Goal: Information Seeking & Learning: Learn about a topic

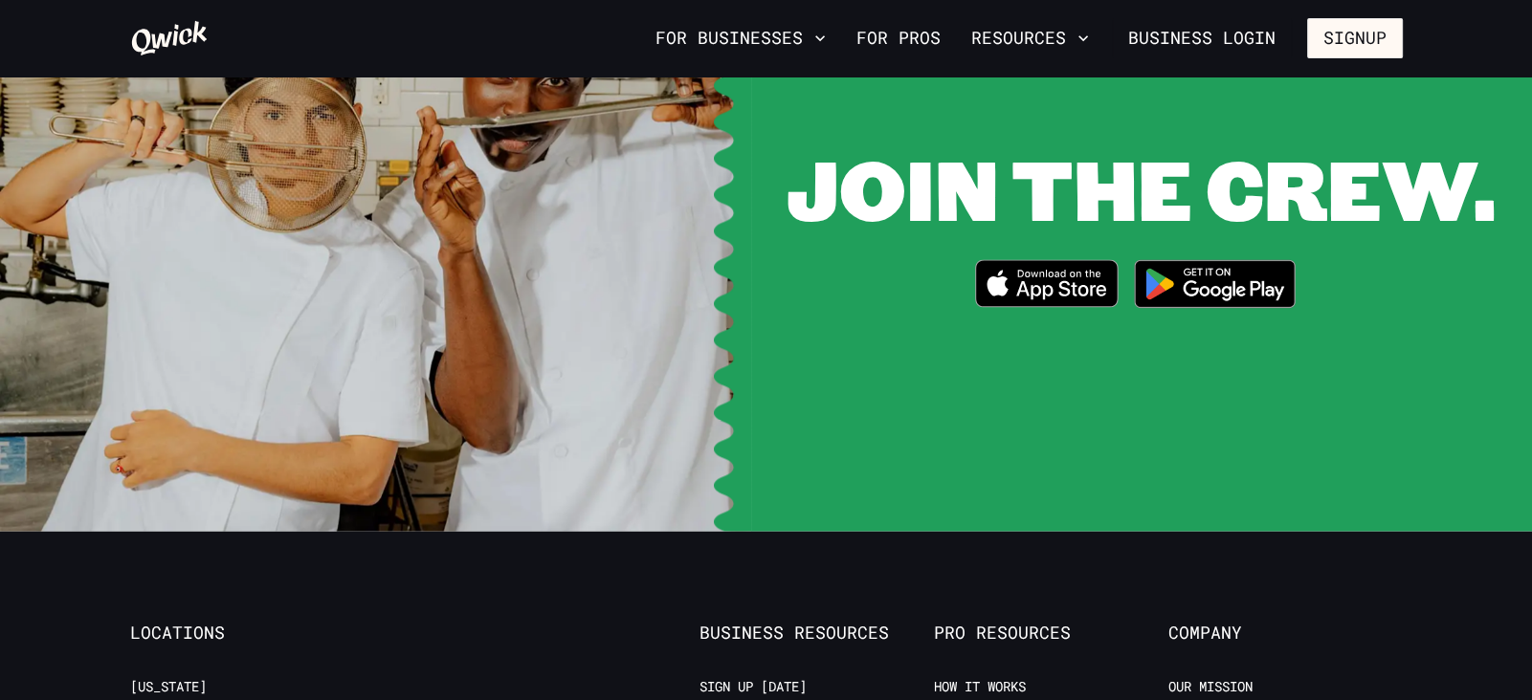
scroll to position [3775, 0]
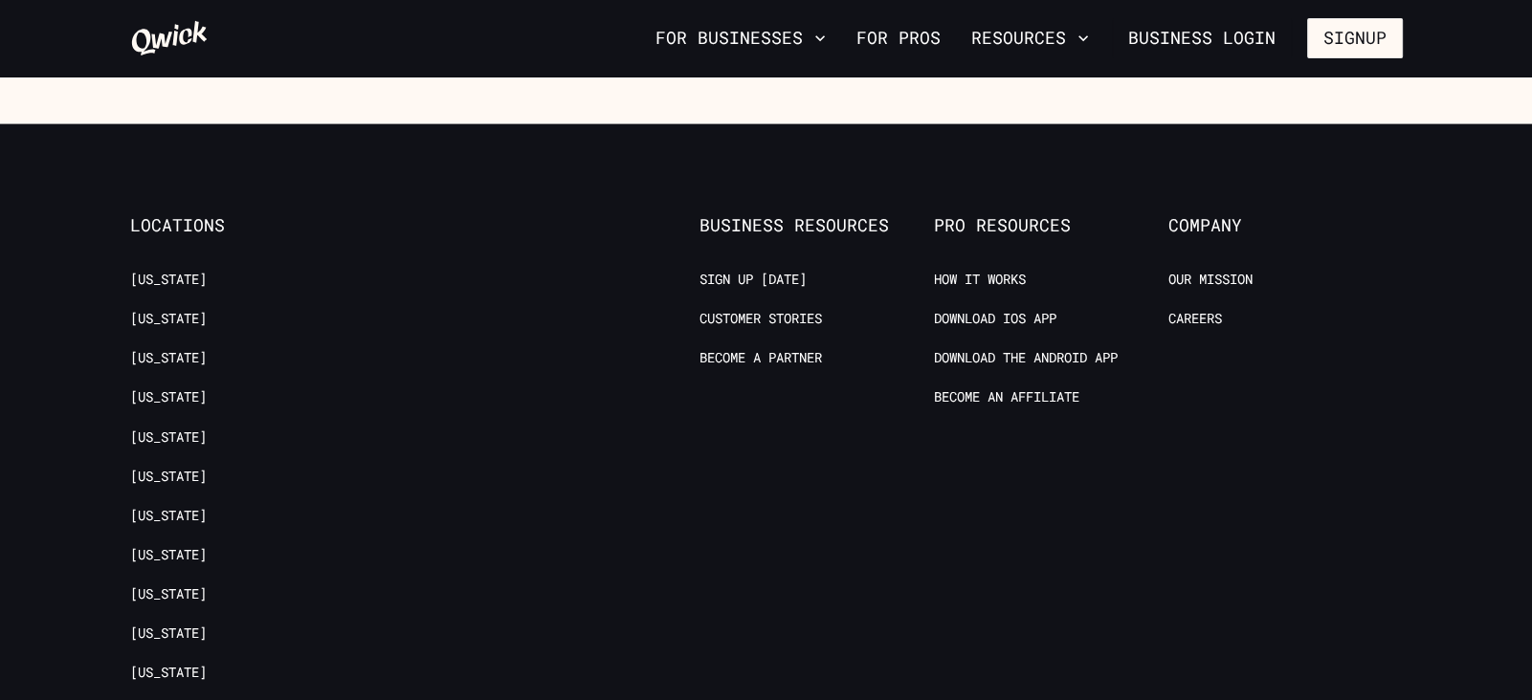
scroll to position [3193, 0]
click at [1239, 283] on link "Our Mission" at bounding box center [1210, 281] width 84 height 18
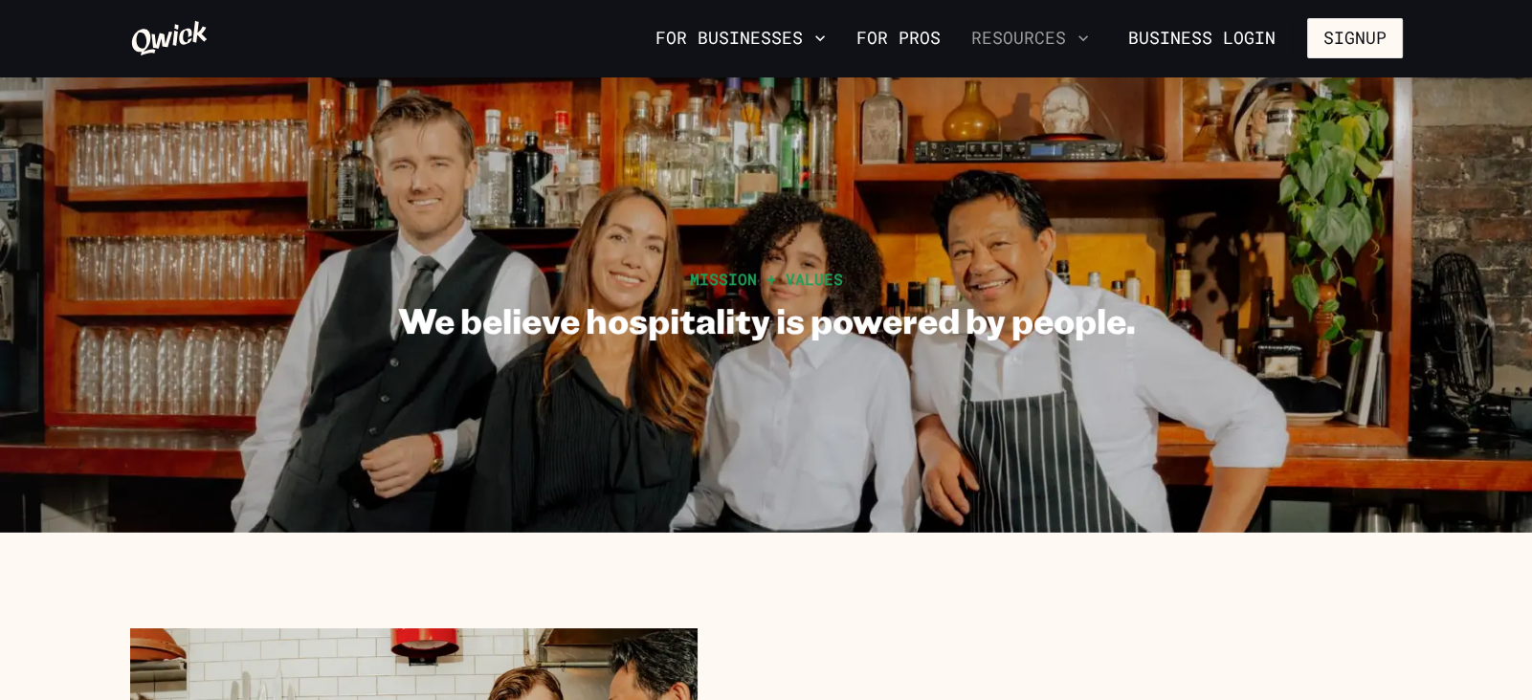
click at [1087, 42] on icon "button" at bounding box center [1082, 38] width 19 height 19
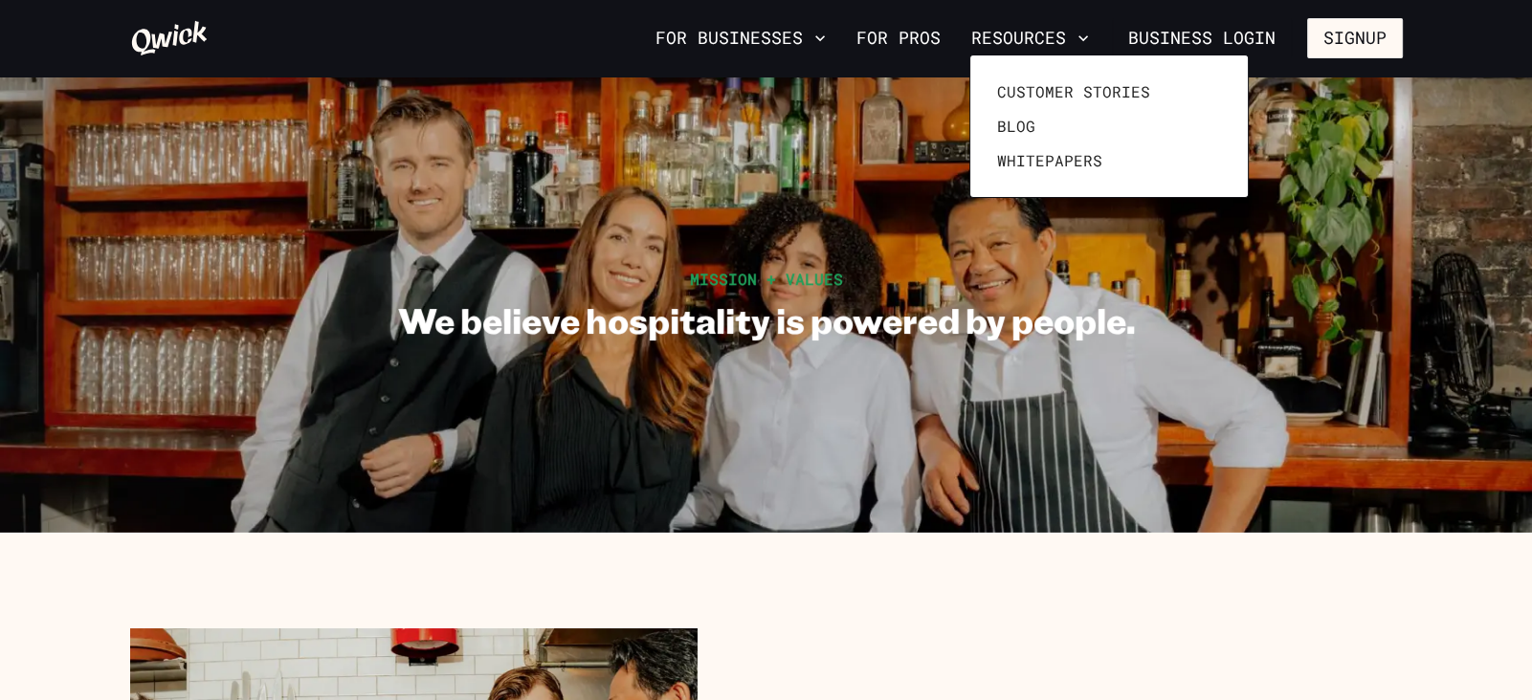
click at [828, 47] on div at bounding box center [766, 350] width 1532 height 700
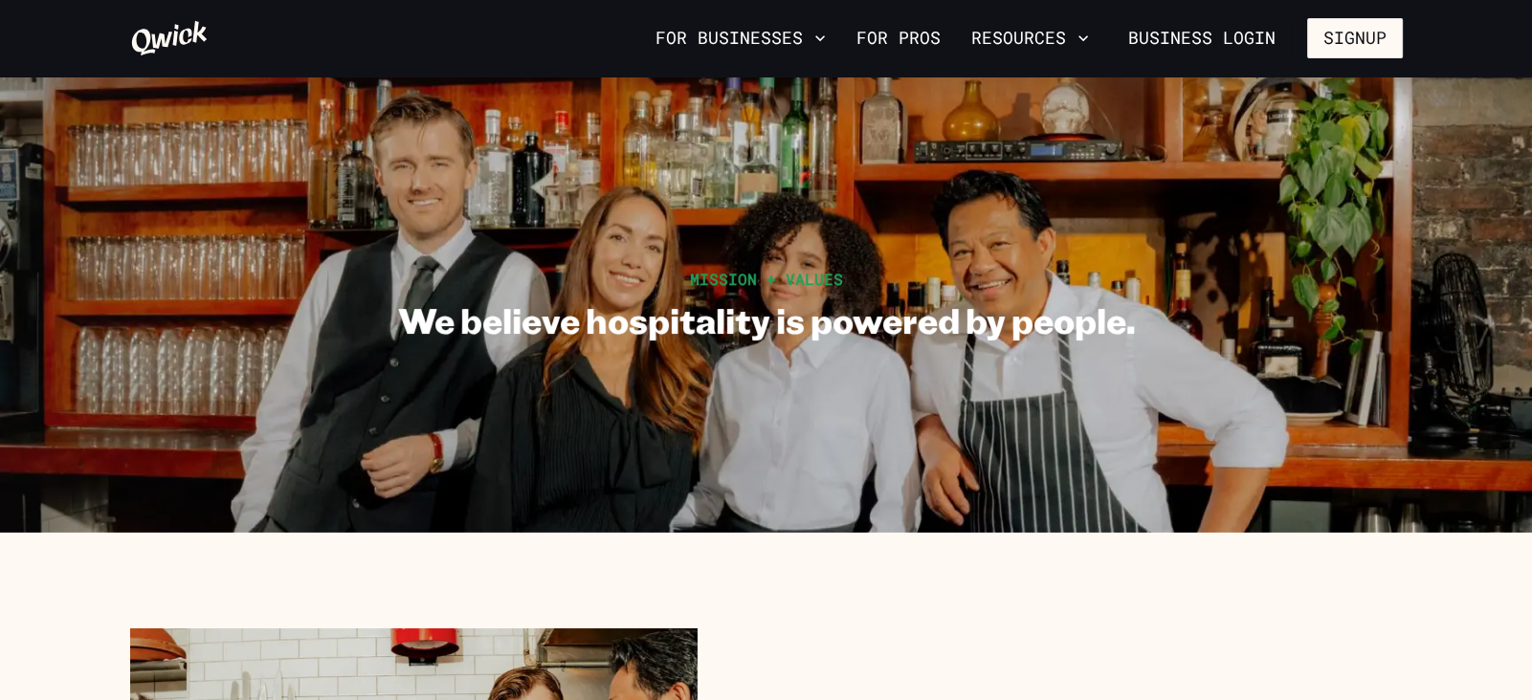
click at [828, 47] on icon "button" at bounding box center [819, 38] width 19 height 19
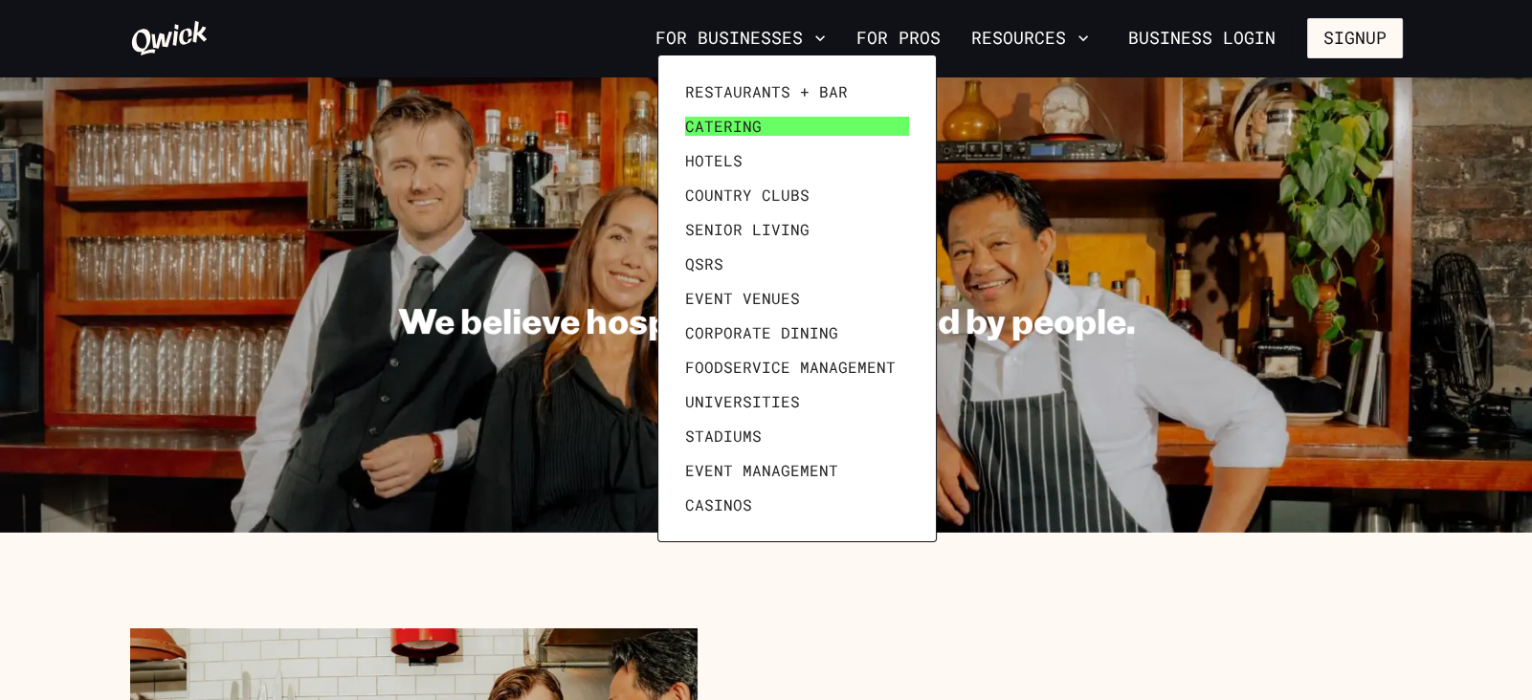
click at [761, 119] on link "Catering" at bounding box center [796, 126] width 239 height 34
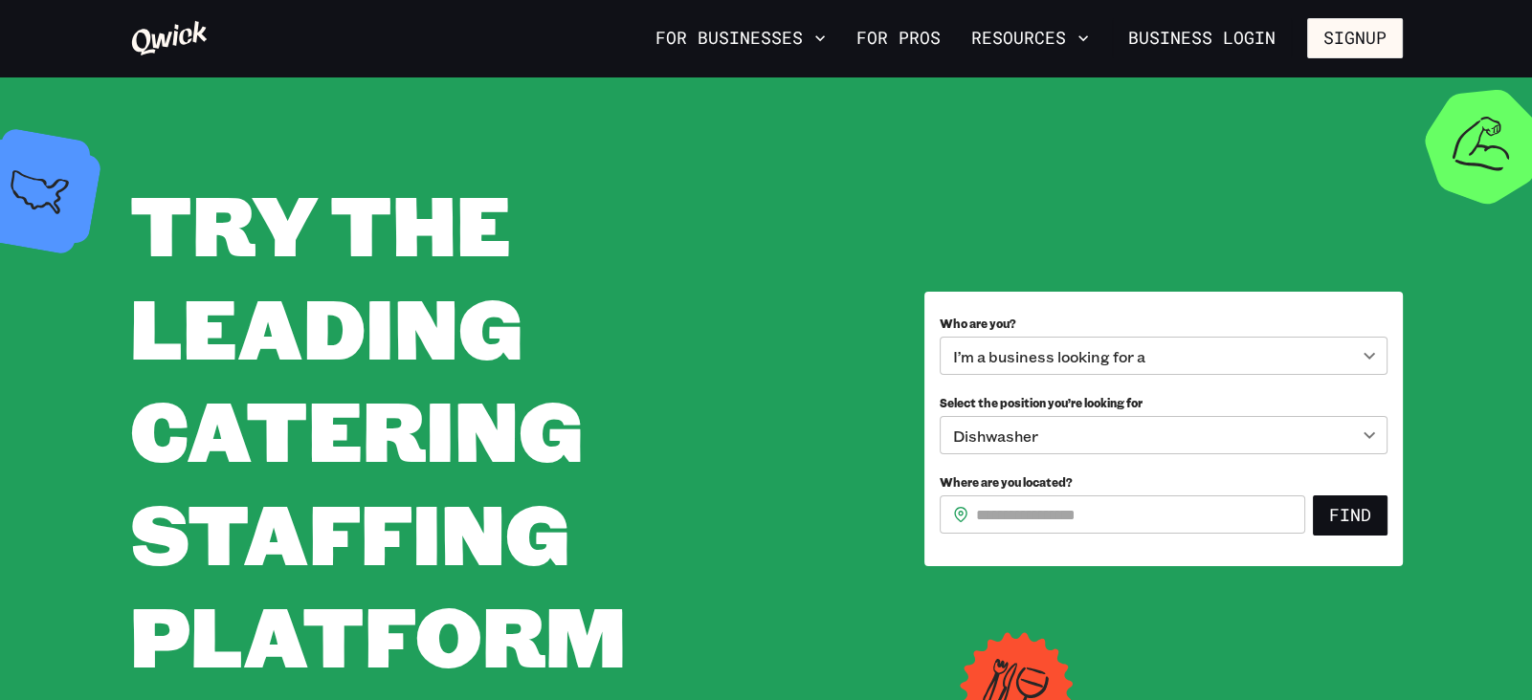
click at [798, 248] on div "TRY THE LEADING CATERING STAFFING PLATFORM" at bounding box center [500, 429] width 740 height 515
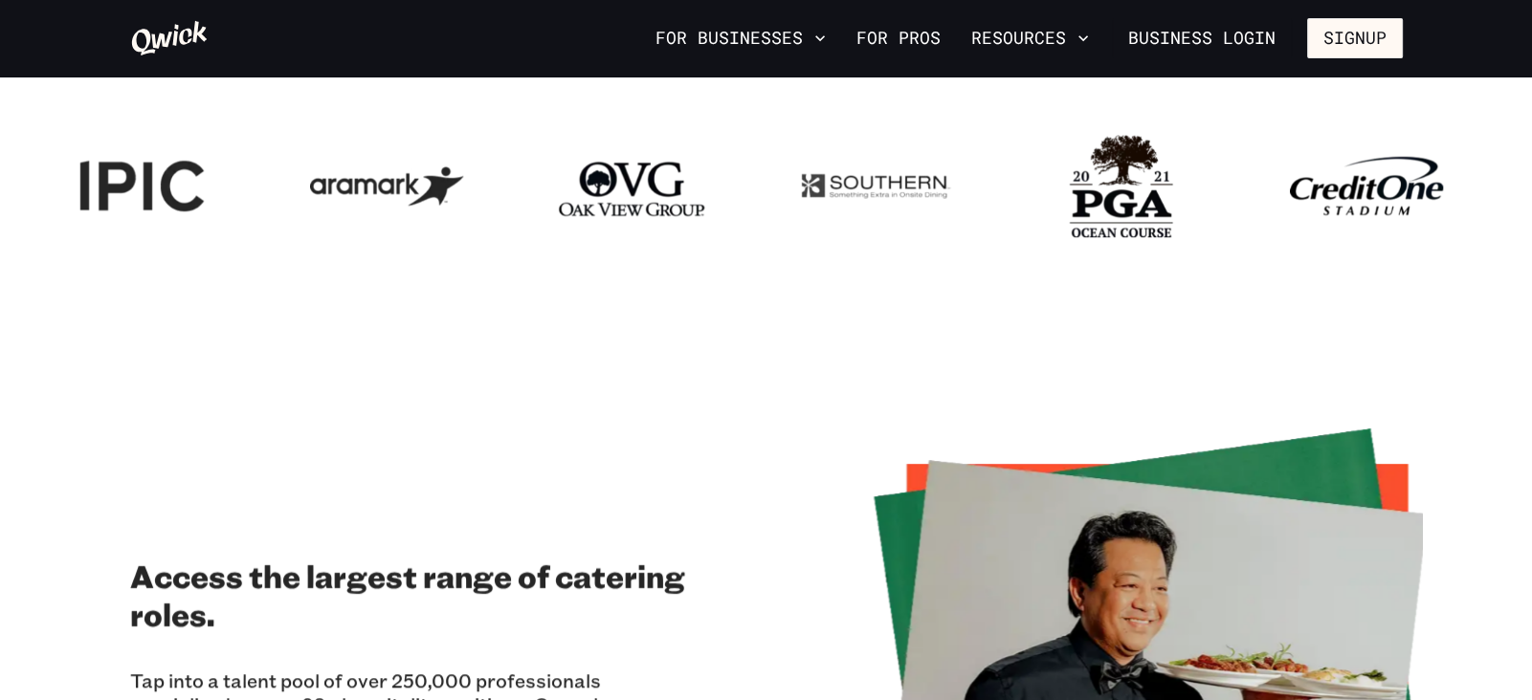
scroll to position [882, 0]
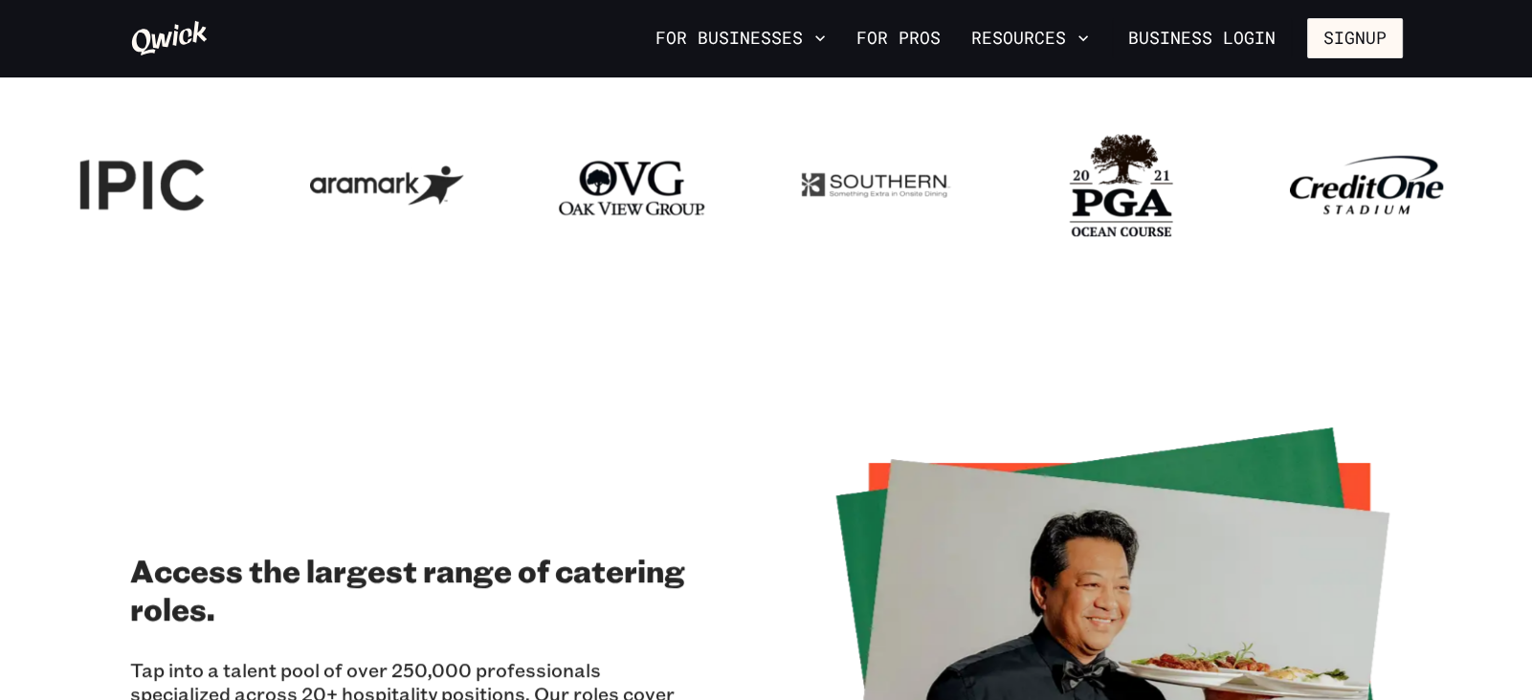
click at [798, 248] on section "Join the growing network of caterers, events, and groups that use and trust our…" at bounding box center [766, 117] width 1532 height 432
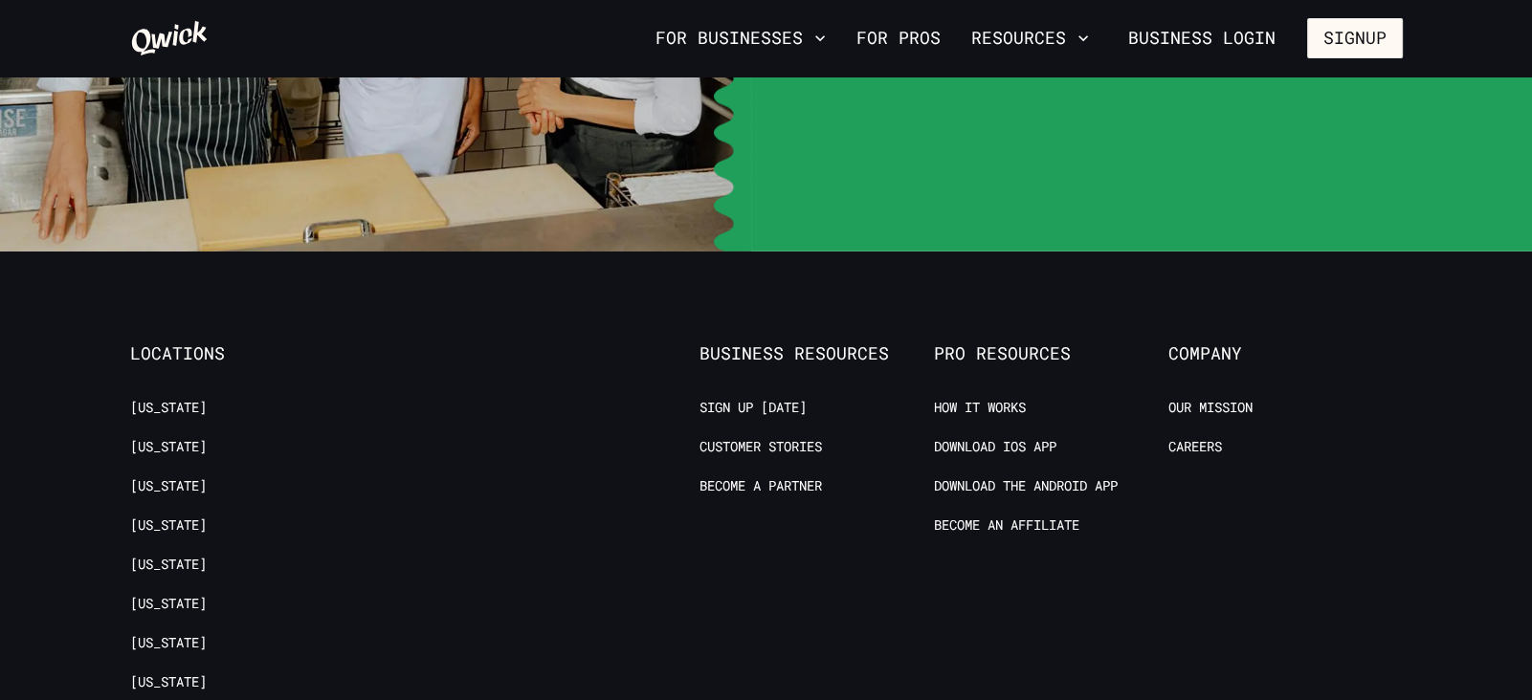
scroll to position [6691, 0]
click at [1004, 407] on link "How it Works" at bounding box center [980, 407] width 92 height 18
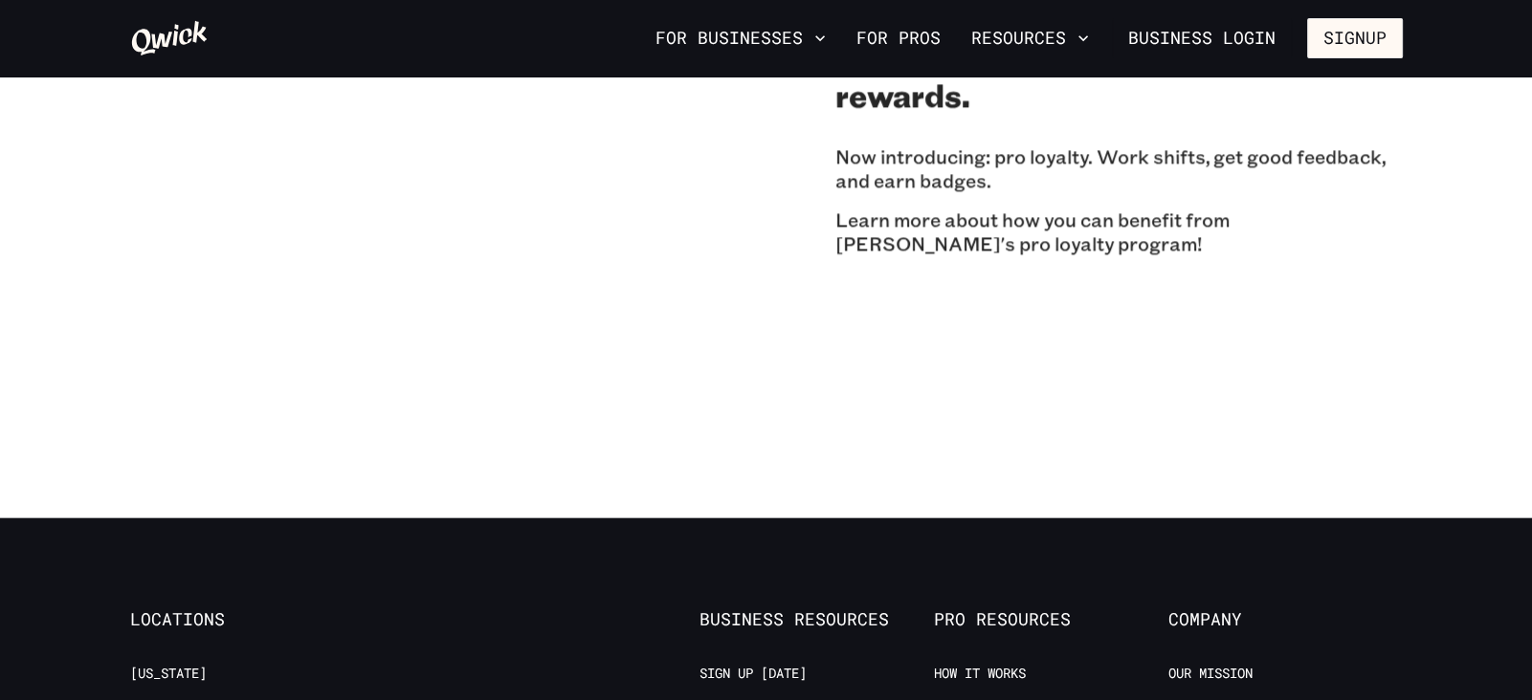
scroll to position [3348, 0]
